Goal: Use online tool/utility: Utilize a website feature to perform a specific function

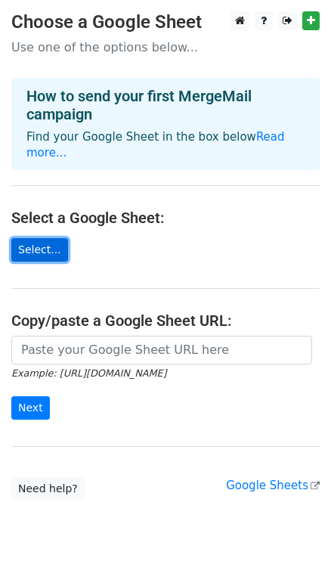
click at [26, 254] on link "Select..." at bounding box center [39, 249] width 57 height 23
click at [43, 250] on link "Select..." at bounding box center [39, 249] width 57 height 23
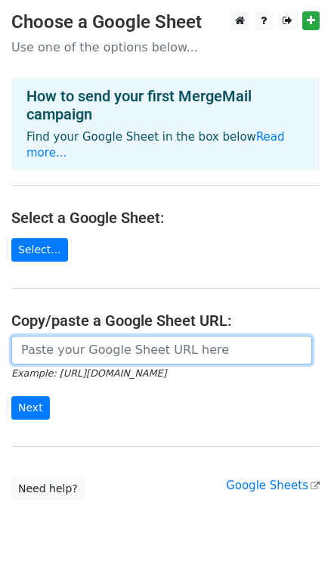
click at [64, 355] on input "url" at bounding box center [161, 350] width 301 height 29
paste input "[URL][DOMAIN_NAME]"
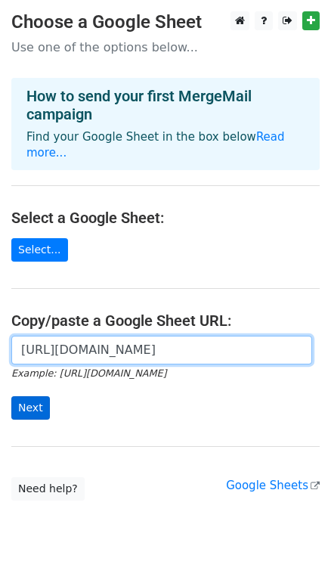
type input "[URL][DOMAIN_NAME]"
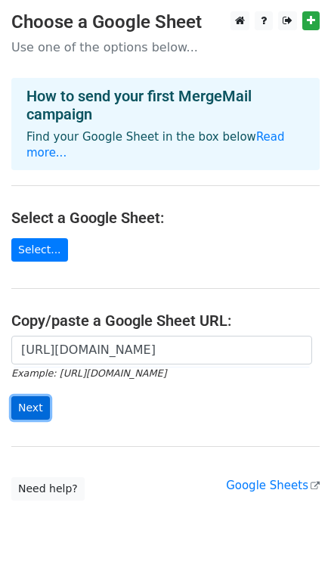
scroll to position [0, 0]
click at [26, 411] on input "Next" at bounding box center [30, 407] width 39 height 23
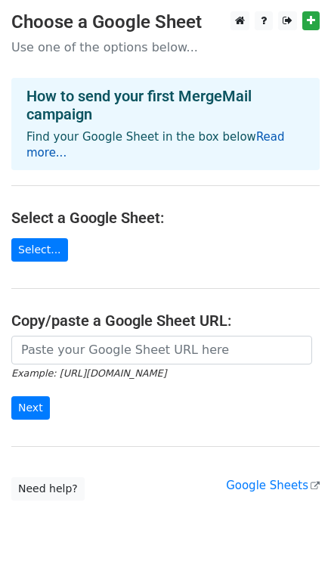
click at [38, 157] on link "Read more..." at bounding box center [155, 144] width 259 height 29
